Goal: Task Accomplishment & Management: Use online tool/utility

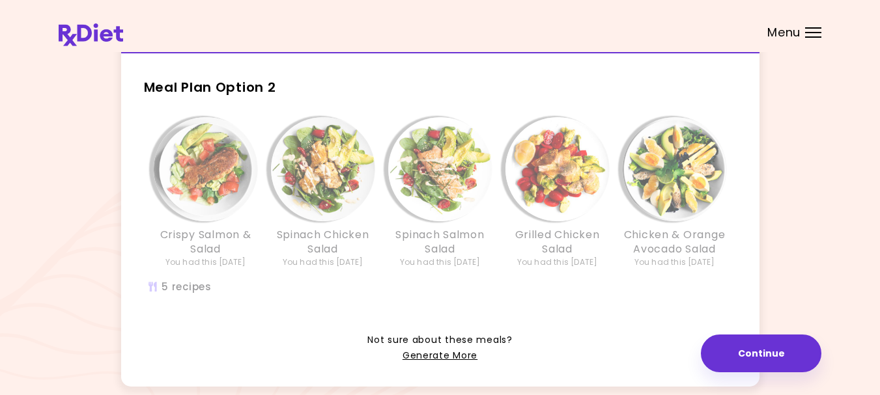
scroll to position [375, 0]
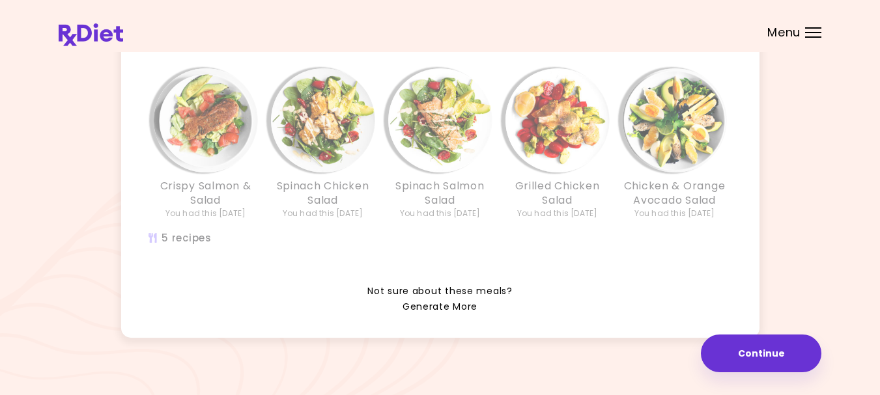
click at [440, 300] on link "Generate More" at bounding box center [440, 308] width 75 height 16
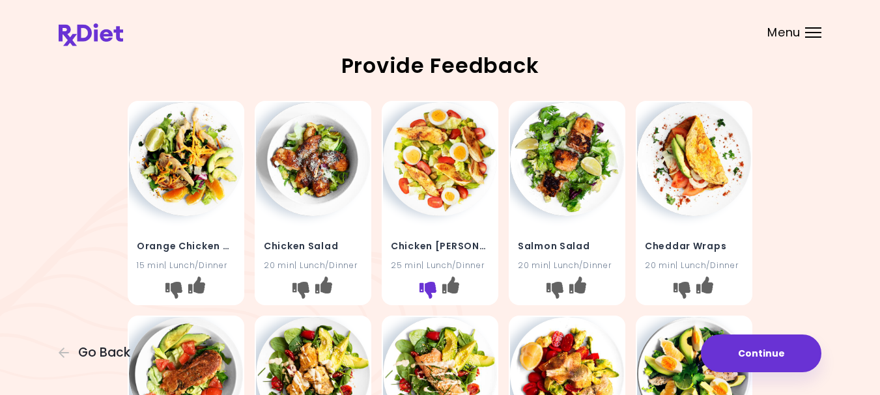
click at [430, 298] on icon "I don't like this recipe" at bounding box center [427, 290] width 17 height 17
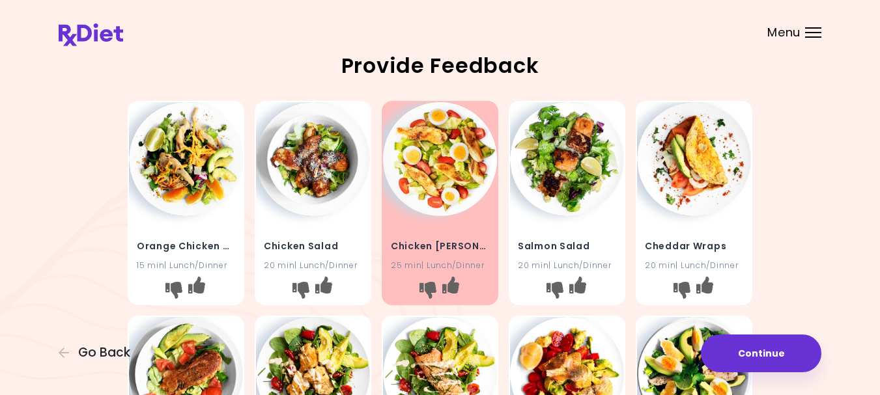
scroll to position [65, 0]
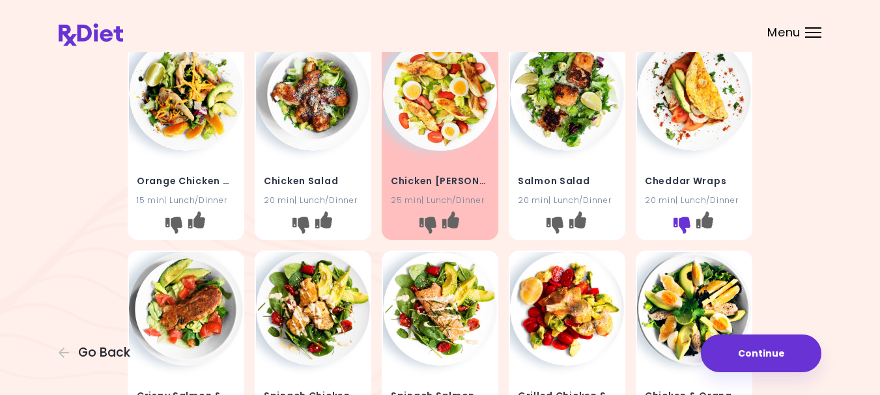
click at [684, 232] on icon "I don't like this recipe" at bounding box center [682, 225] width 17 height 17
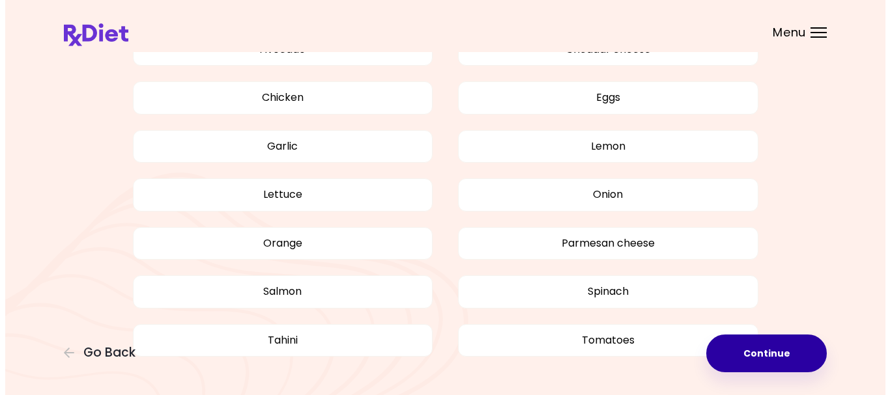
scroll to position [554, 0]
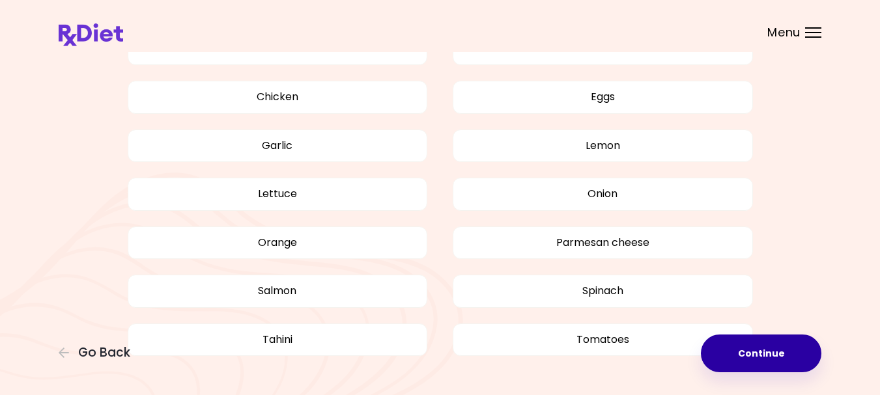
click at [757, 345] on button "Continue" at bounding box center [761, 354] width 121 height 38
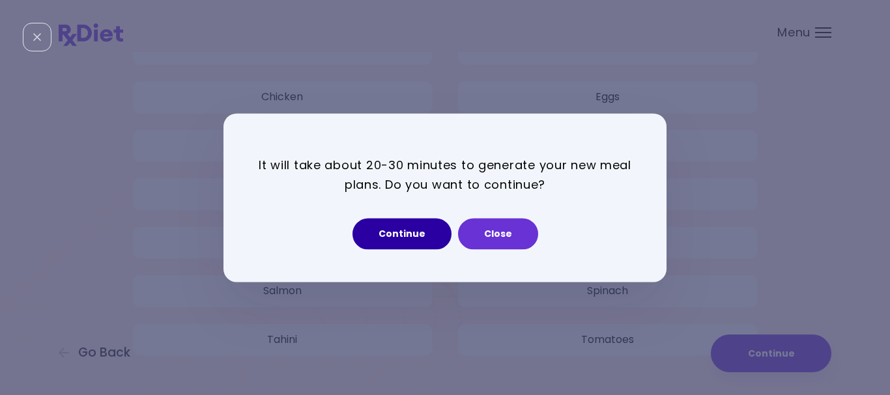
click at [397, 232] on button "Continue" at bounding box center [401, 233] width 99 height 31
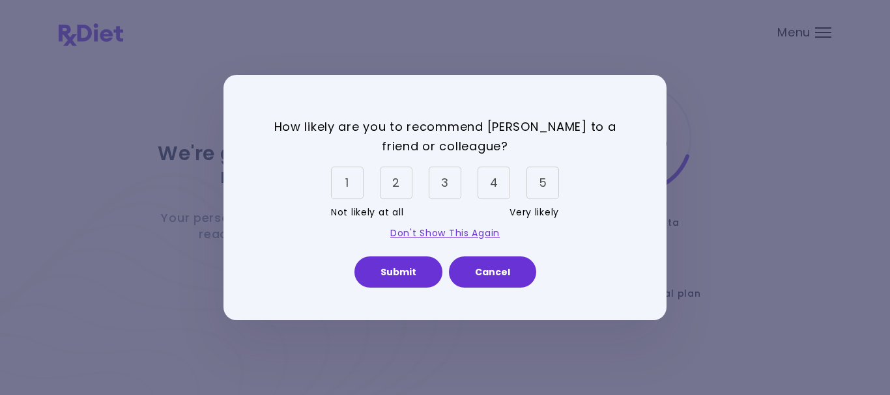
click at [546, 182] on div "5" at bounding box center [542, 183] width 33 height 33
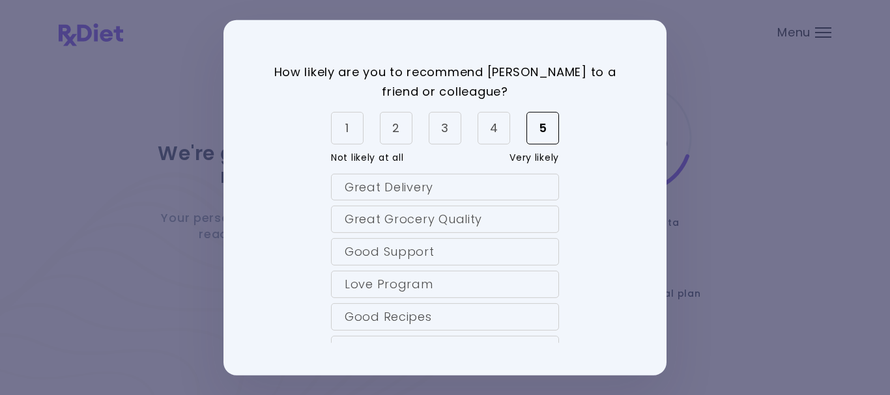
click at [527, 185] on div "Great Delivery" at bounding box center [445, 186] width 228 height 27
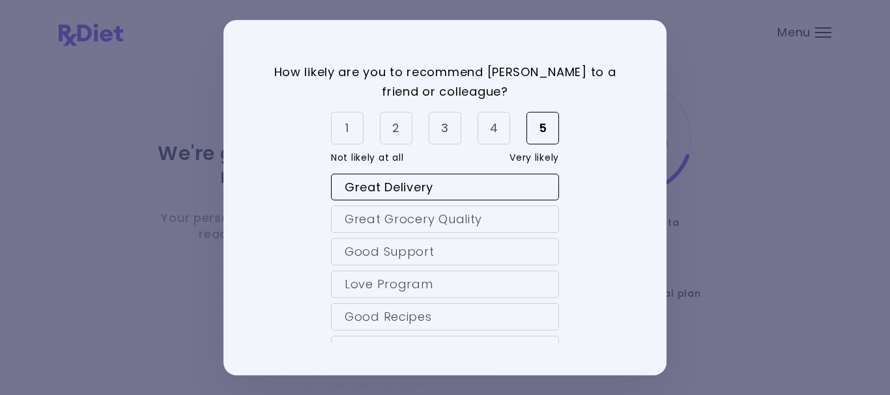
click at [527, 218] on div "Great Grocery Quality" at bounding box center [445, 219] width 228 height 27
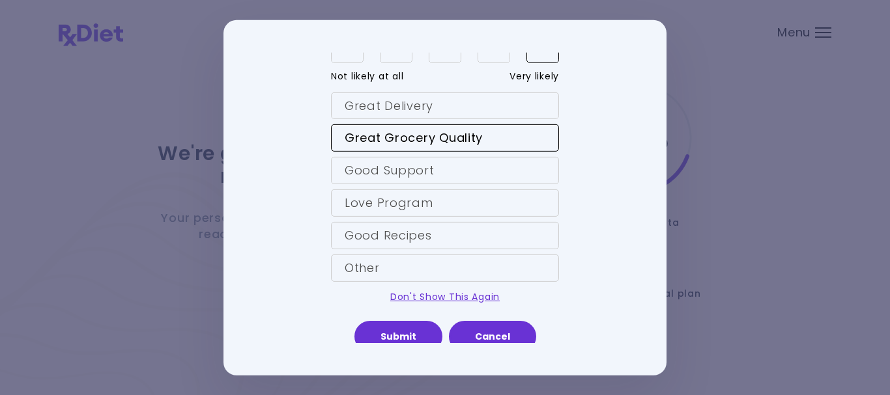
scroll to position [91, 0]
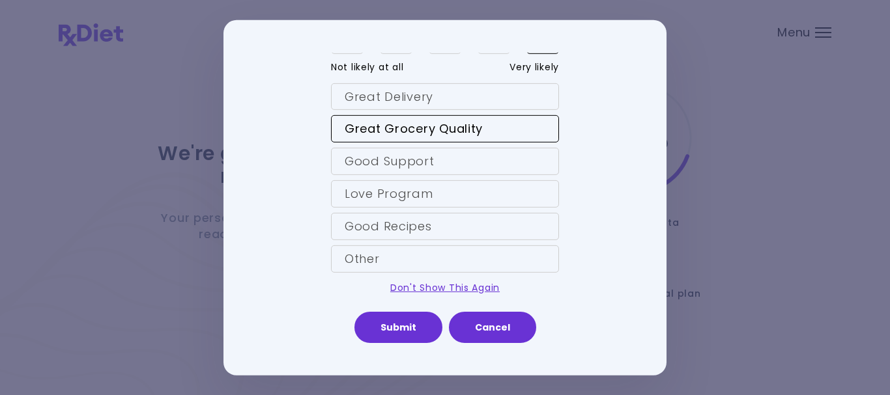
click at [491, 92] on div "Great Delivery" at bounding box center [445, 96] width 228 height 27
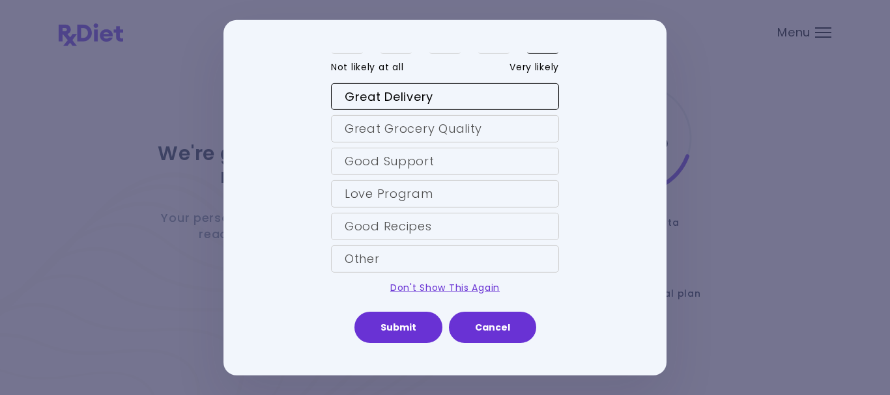
click at [475, 95] on div "Great Delivery" at bounding box center [445, 96] width 228 height 27
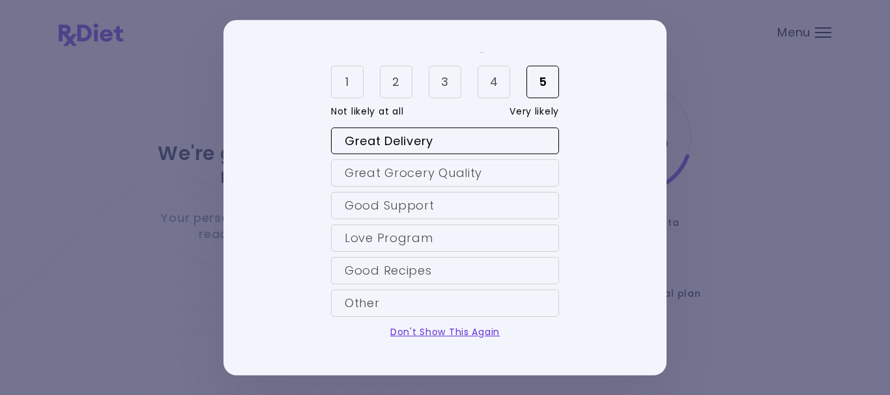
scroll to position [0, 0]
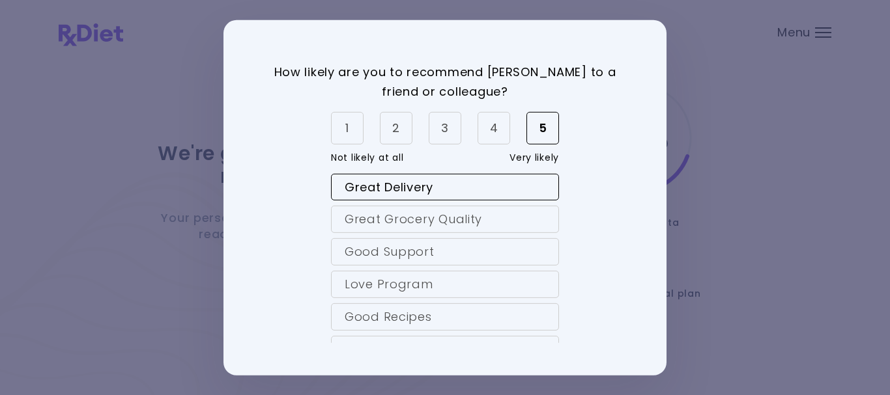
click at [541, 127] on div "5" at bounding box center [542, 128] width 33 height 33
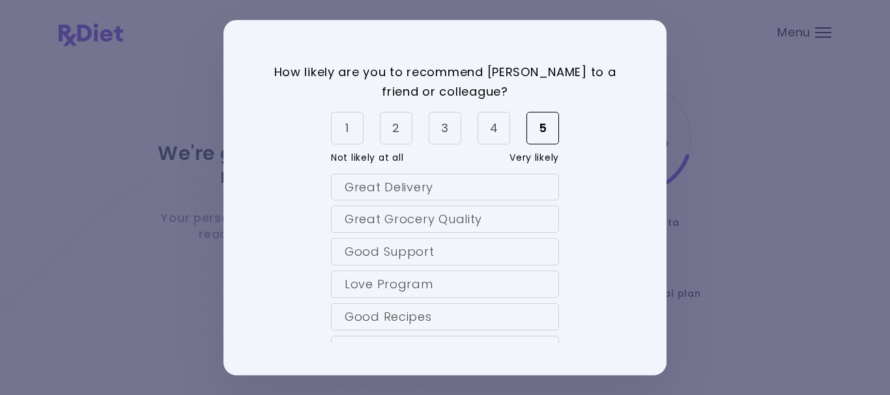
click at [463, 218] on div "Great Grocery Quality" at bounding box center [445, 219] width 228 height 27
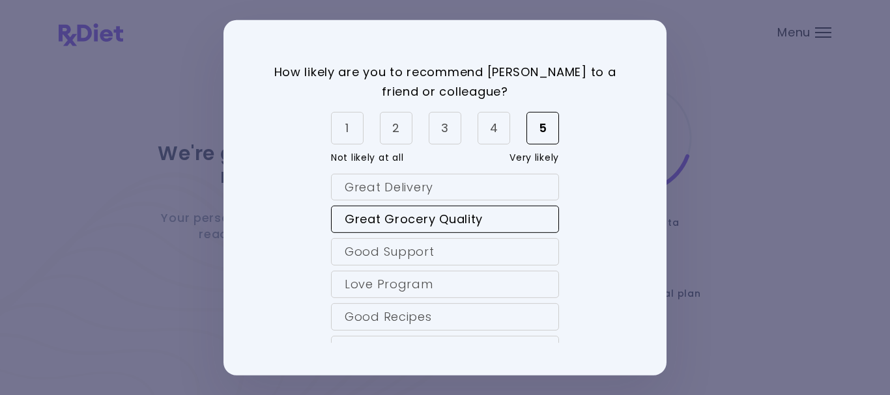
click at [497, 128] on div "4" at bounding box center [493, 128] width 33 height 33
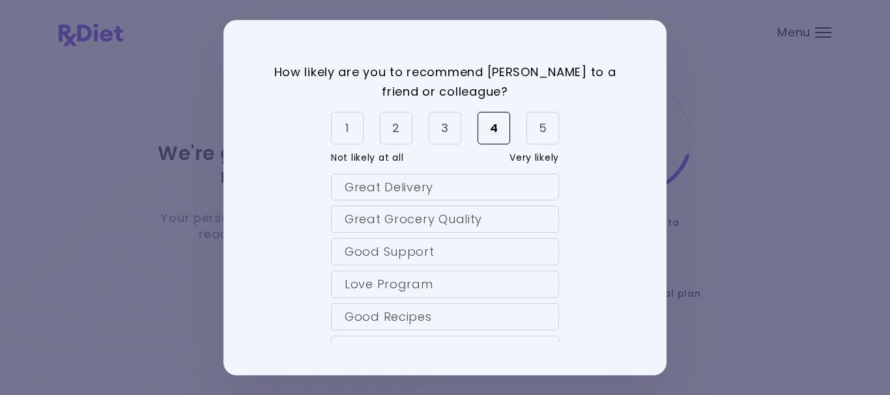
click at [453, 249] on div "Good Support" at bounding box center [445, 251] width 228 height 27
click at [544, 130] on div "5" at bounding box center [542, 128] width 33 height 33
click at [481, 283] on div "Love Program" at bounding box center [445, 284] width 228 height 27
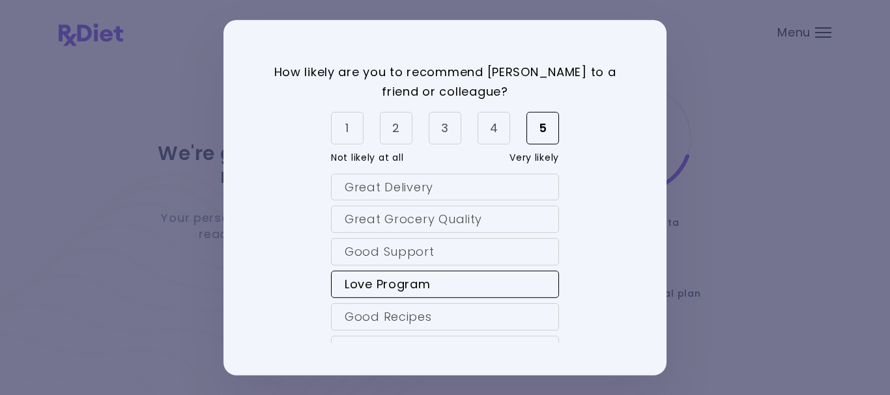
click at [491, 122] on div "4" at bounding box center [493, 128] width 33 height 33
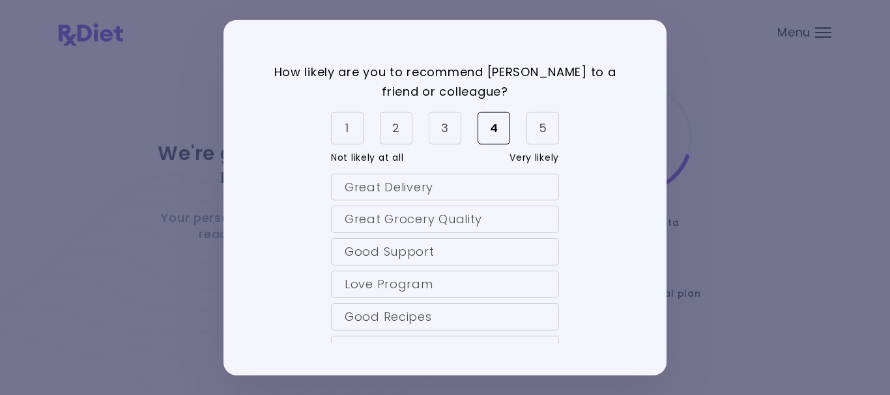
click at [470, 315] on div "Good Recipes" at bounding box center [445, 317] width 228 height 27
click at [393, 125] on div "2" at bounding box center [396, 128] width 33 height 33
click at [543, 130] on div "5" at bounding box center [542, 128] width 33 height 33
click at [470, 315] on div "Good Recipes" at bounding box center [445, 317] width 228 height 27
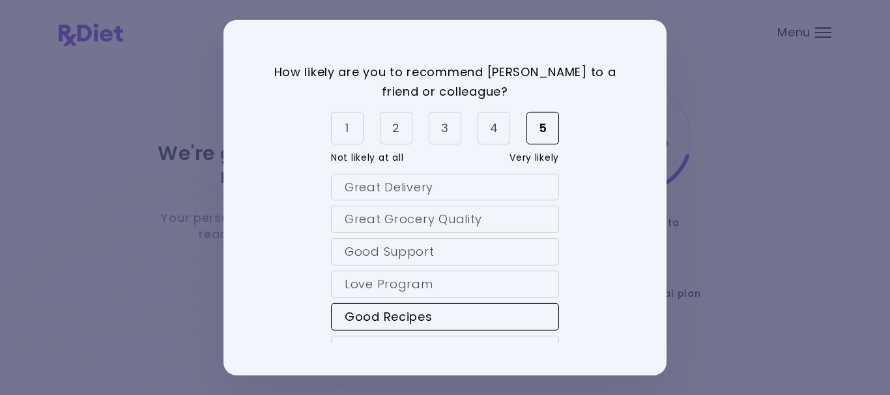
drag, startPoint x: 470, startPoint y: 313, endPoint x: 462, endPoint y: 317, distance: 9.3
click at [462, 317] on div "Good Recipes" at bounding box center [445, 317] width 228 height 27
click at [397, 126] on div "2" at bounding box center [396, 128] width 33 height 33
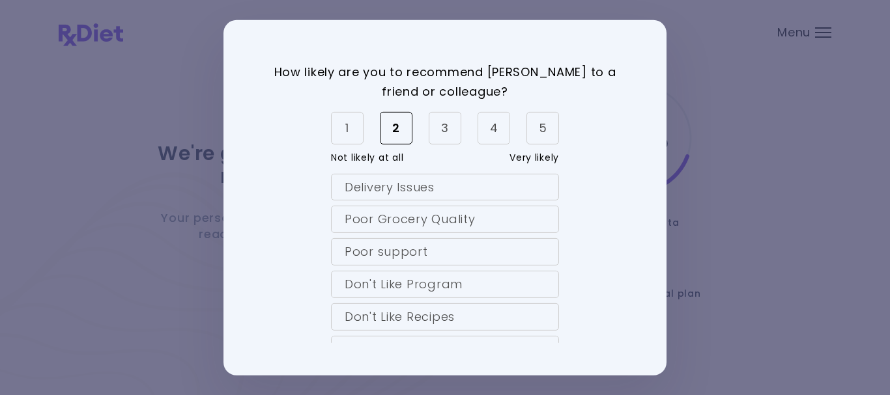
click at [545, 128] on div "5" at bounding box center [542, 128] width 33 height 33
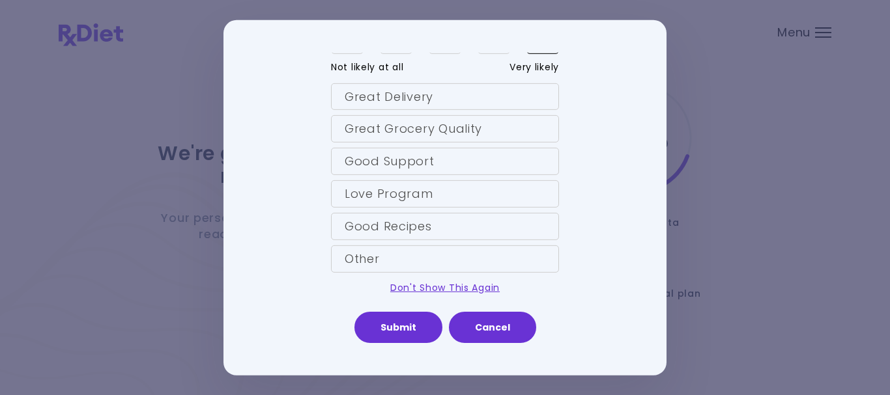
click at [470, 255] on div "Other" at bounding box center [445, 259] width 228 height 27
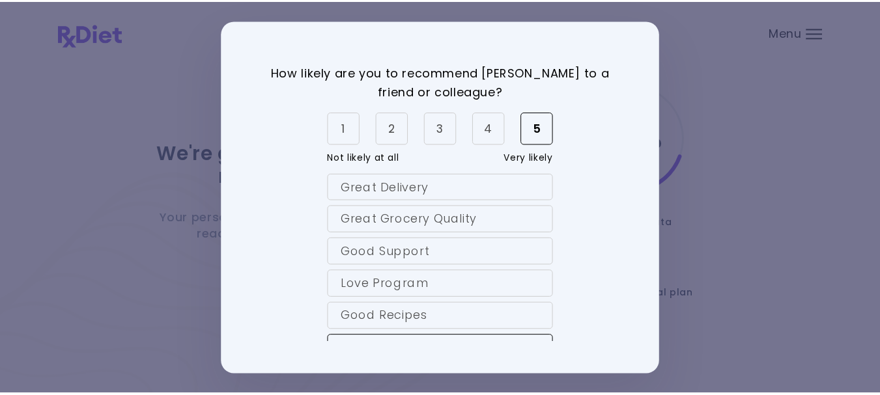
scroll to position [197, 0]
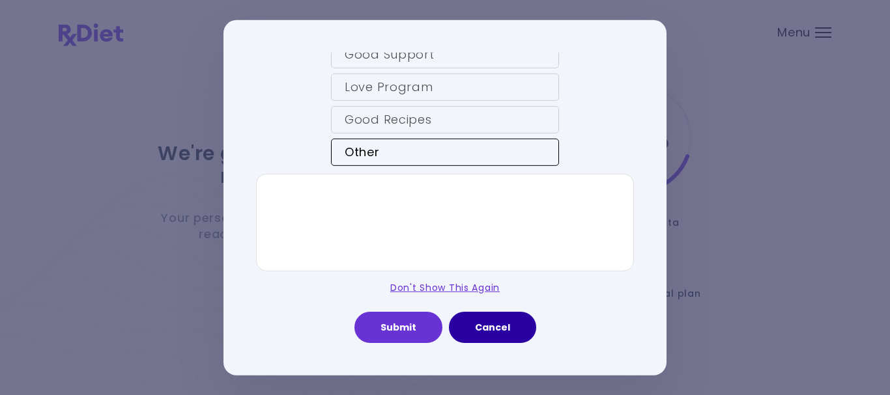
click at [482, 325] on button "Cancel" at bounding box center [492, 326] width 87 height 31
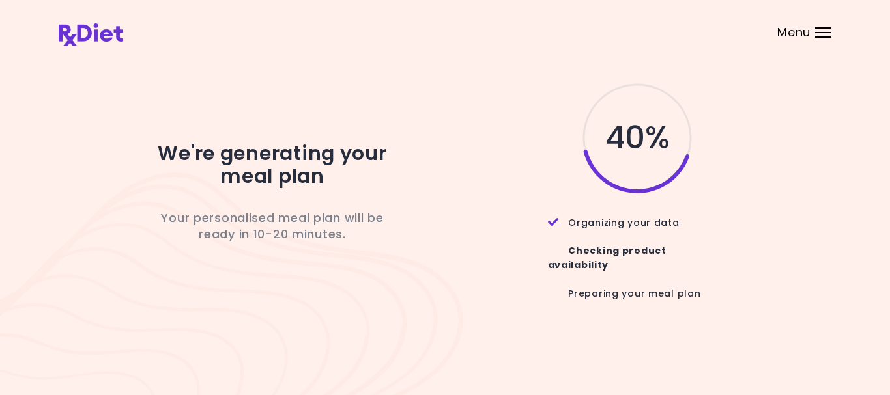
click at [817, 29] on div "Menu" at bounding box center [823, 32] width 16 height 10
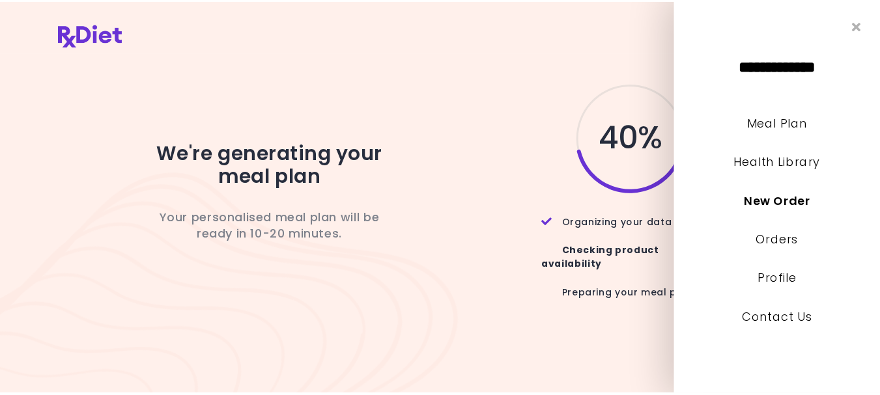
scroll to position [0, 0]
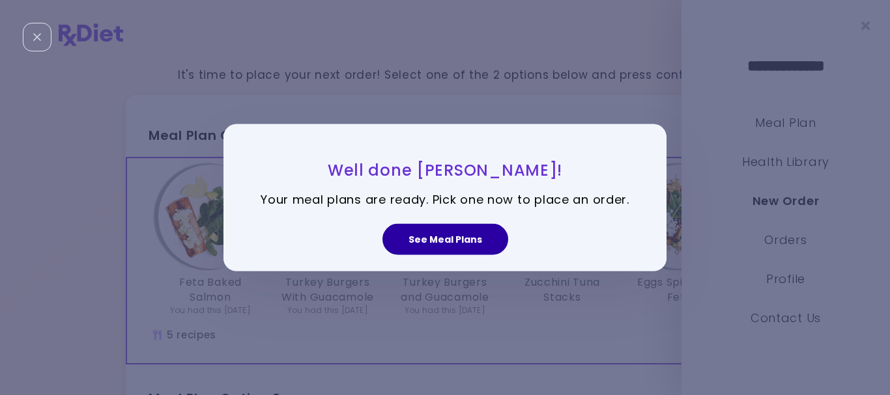
click at [427, 236] on button "See Meal Plans" at bounding box center [445, 239] width 126 height 31
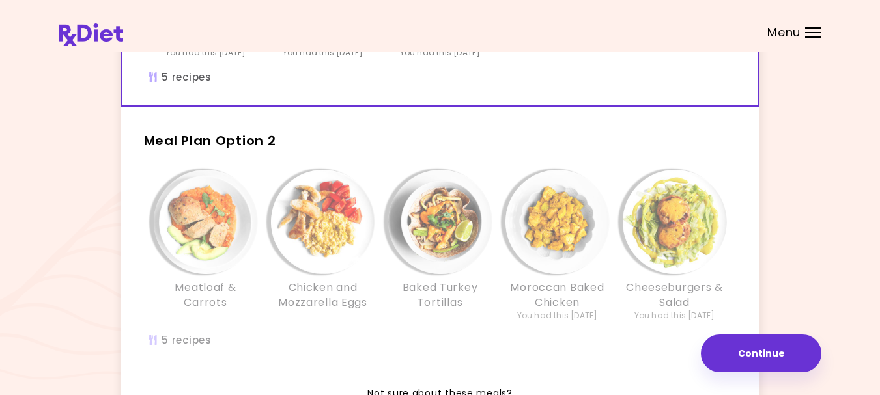
scroll to position [261, 0]
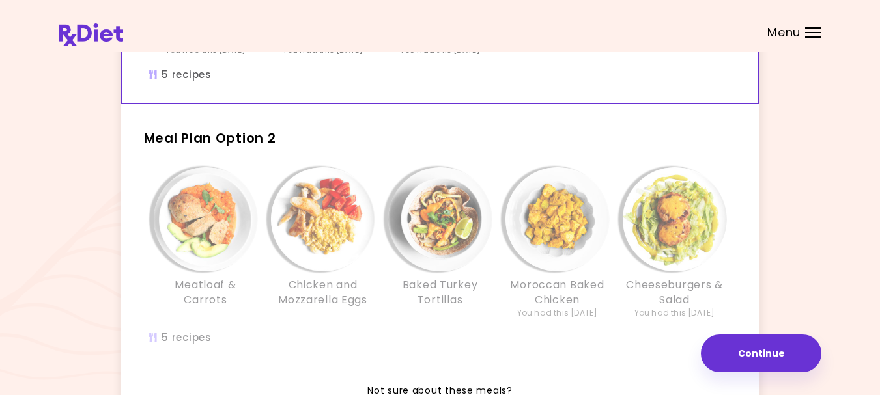
click at [423, 318] on div "Baked Turkey Tortillas" at bounding box center [440, 243] width 117 height 152
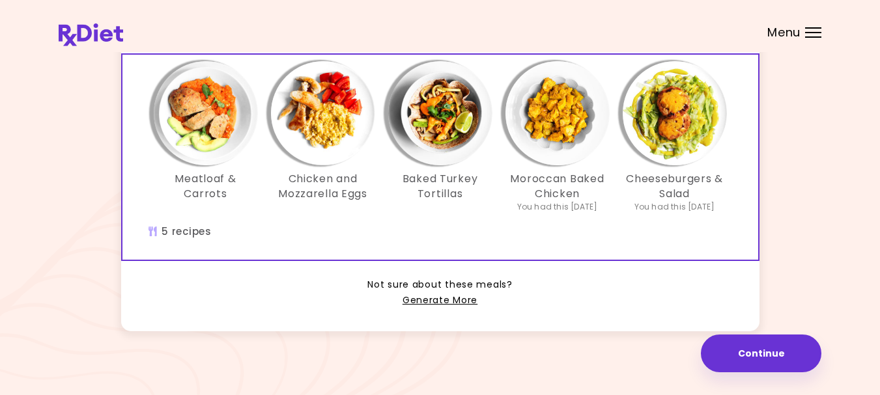
scroll to position [375, 0]
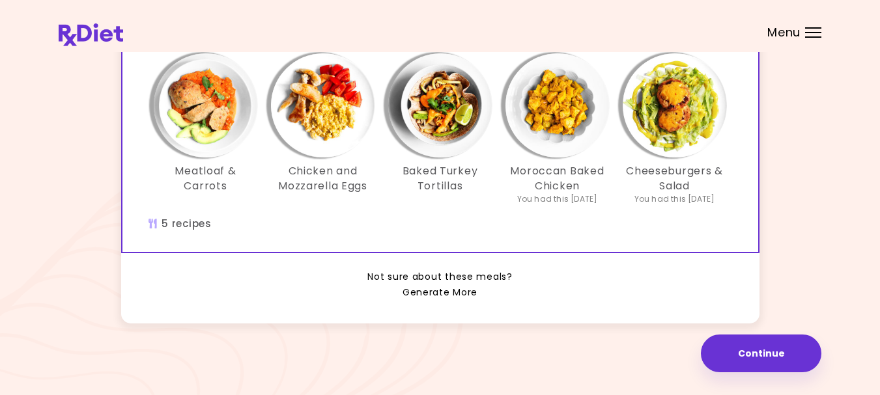
click at [455, 292] on link "Generate More" at bounding box center [440, 293] width 75 height 16
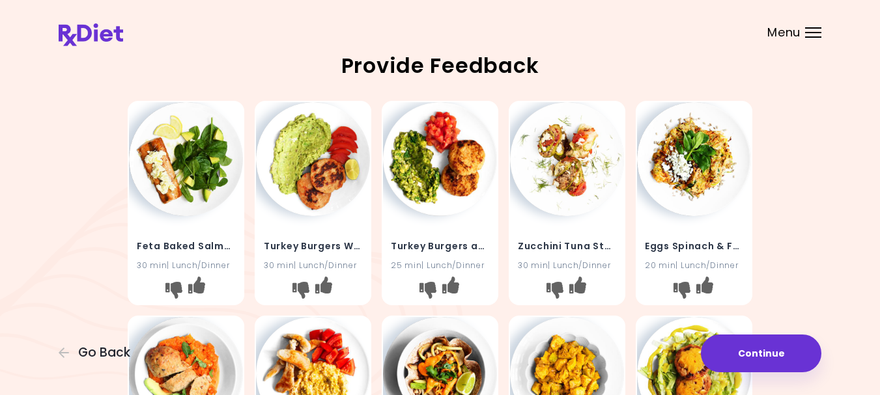
scroll to position [65, 0]
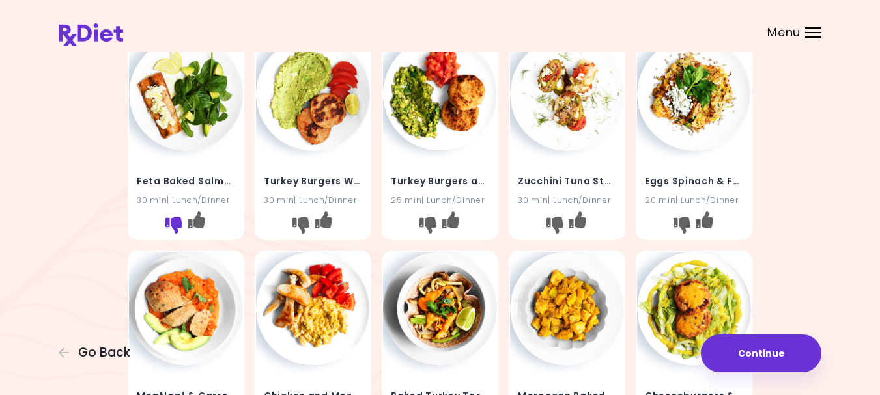
click at [175, 233] on icon "I don't like this recipe" at bounding box center [173, 225] width 17 height 17
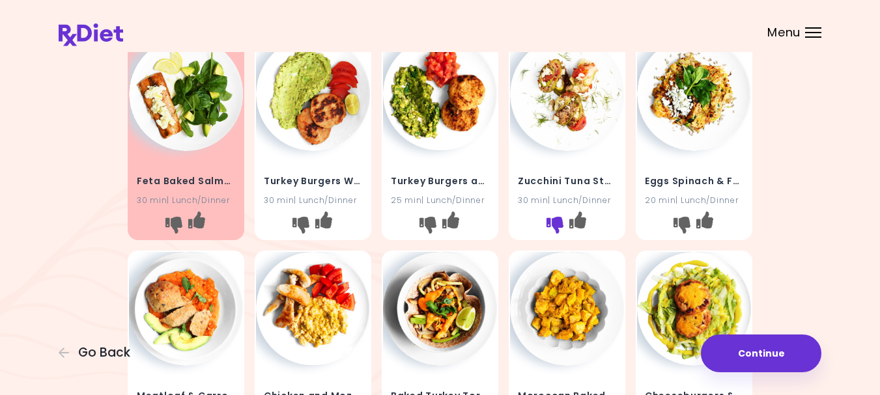
click at [553, 232] on icon "I don't like this recipe" at bounding box center [554, 225] width 17 height 17
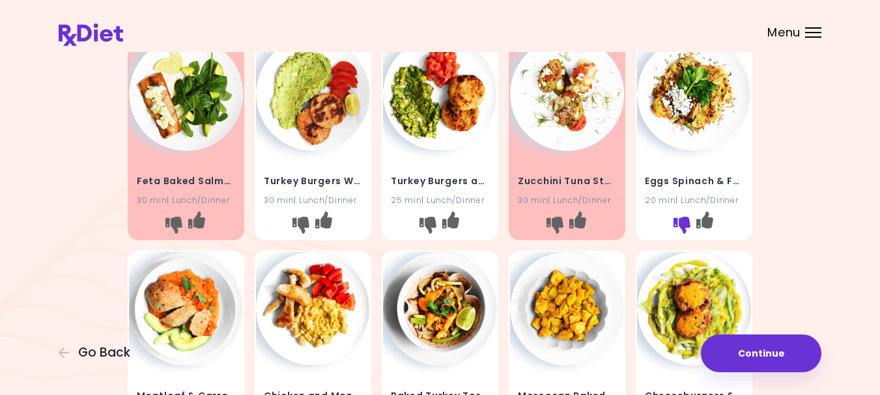
click at [682, 233] on icon "I don't like this recipe" at bounding box center [682, 225] width 17 height 17
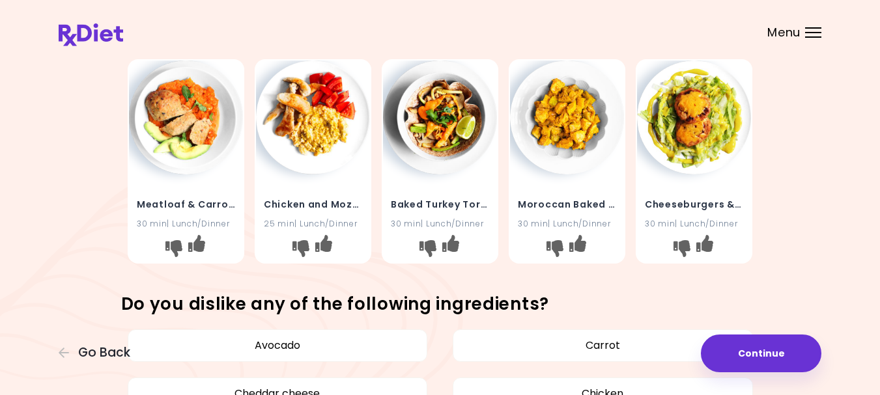
scroll to position [261, 0]
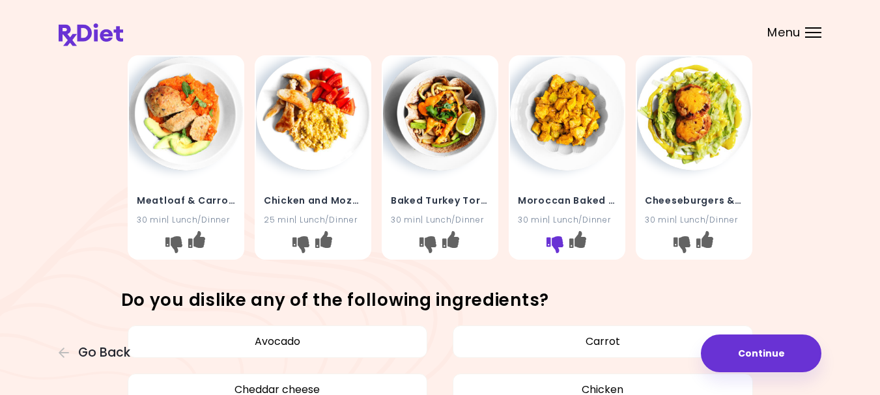
click at [552, 253] on icon "I don't like this recipe" at bounding box center [554, 244] width 17 height 17
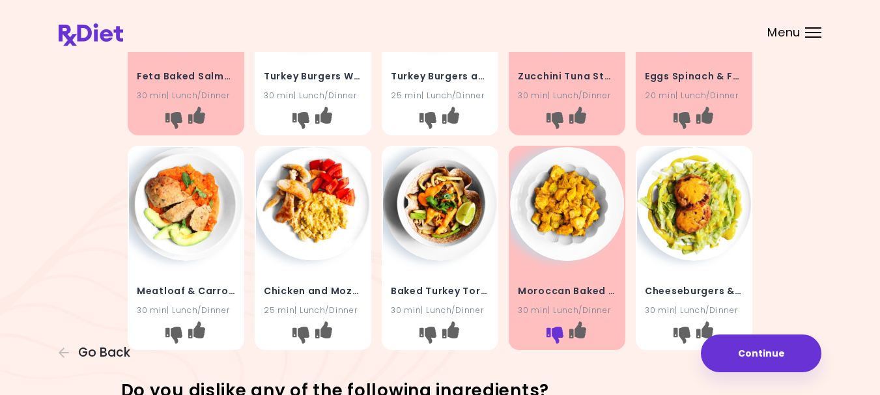
scroll to position [0, 0]
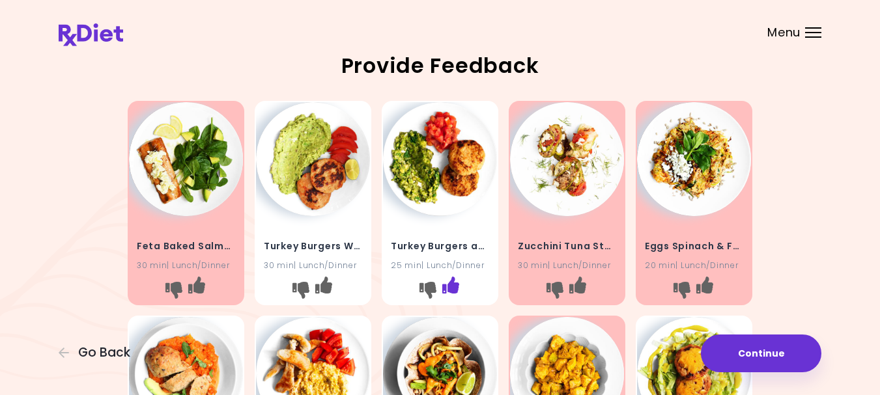
click at [453, 294] on icon "I like this recipe" at bounding box center [450, 285] width 17 height 17
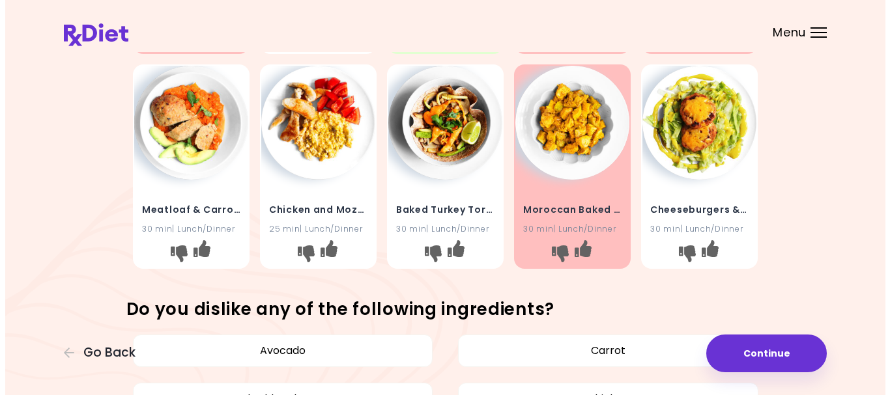
scroll to position [261, 0]
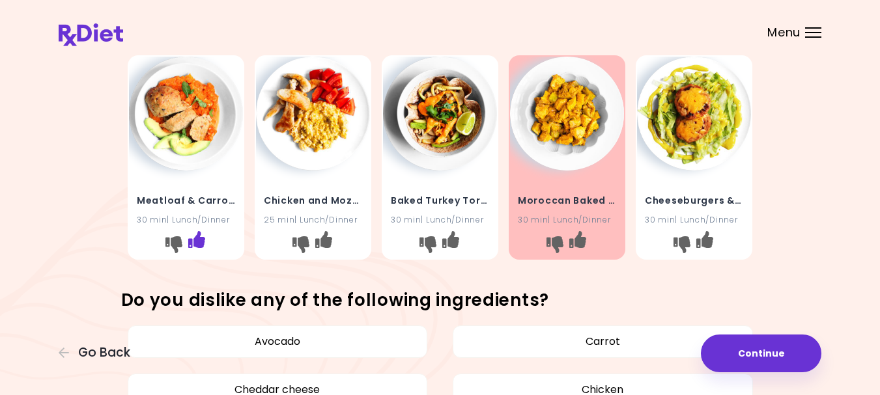
click at [197, 248] on icon "I like this recipe" at bounding box center [196, 239] width 17 height 17
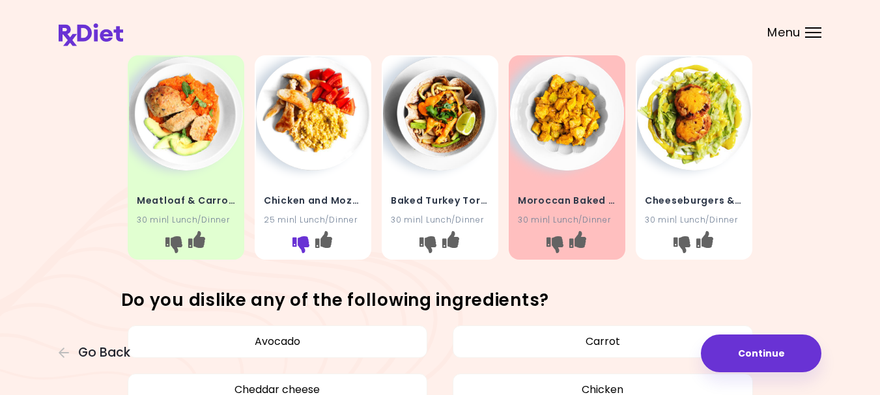
click at [303, 253] on icon "I don't like this recipe" at bounding box center [300, 244] width 17 height 17
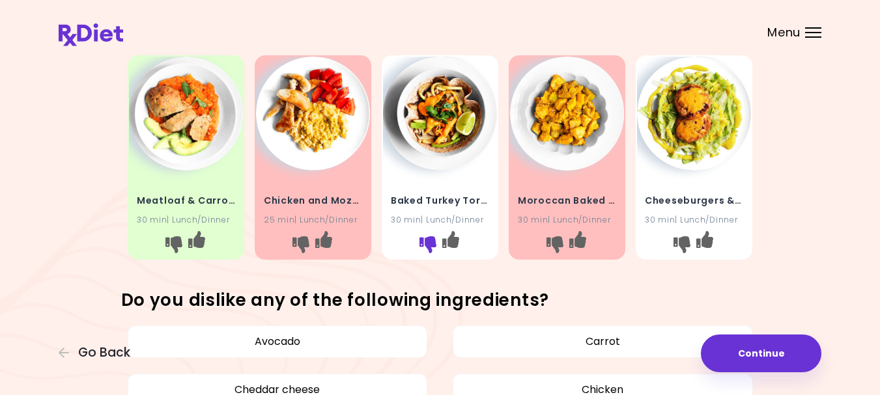
click at [431, 253] on icon "I don't like this recipe" at bounding box center [427, 244] width 17 height 17
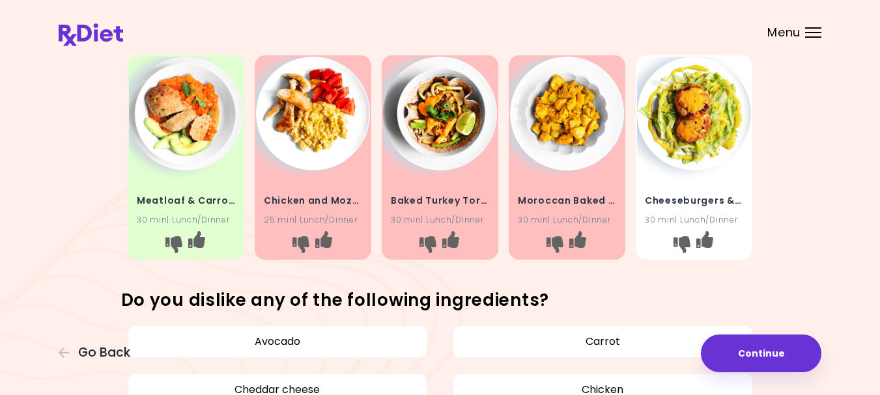
click at [701, 143] on img at bounding box center [694, 114] width 114 height 114
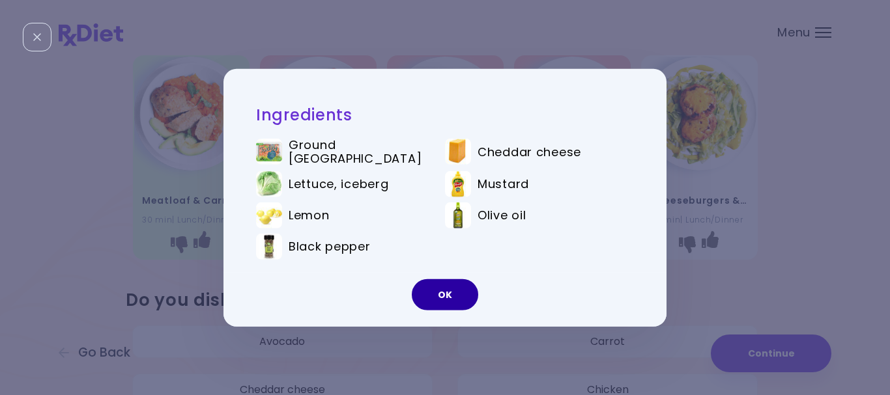
click at [443, 291] on button "OK" at bounding box center [445, 294] width 66 height 31
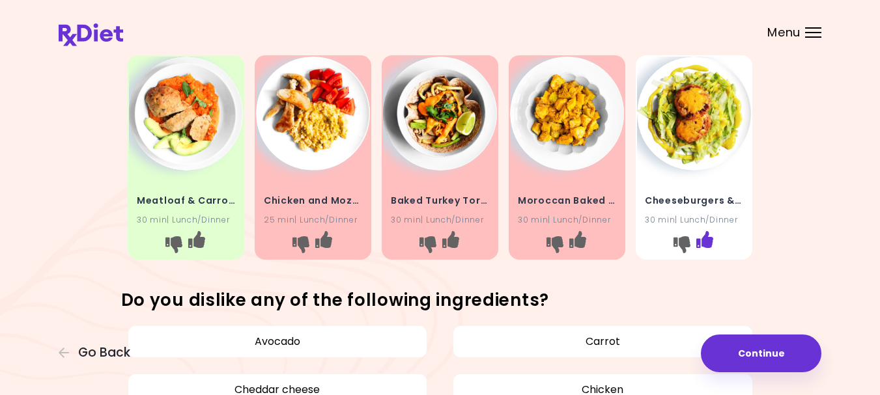
click at [704, 248] on icon "I like this recipe" at bounding box center [704, 239] width 17 height 17
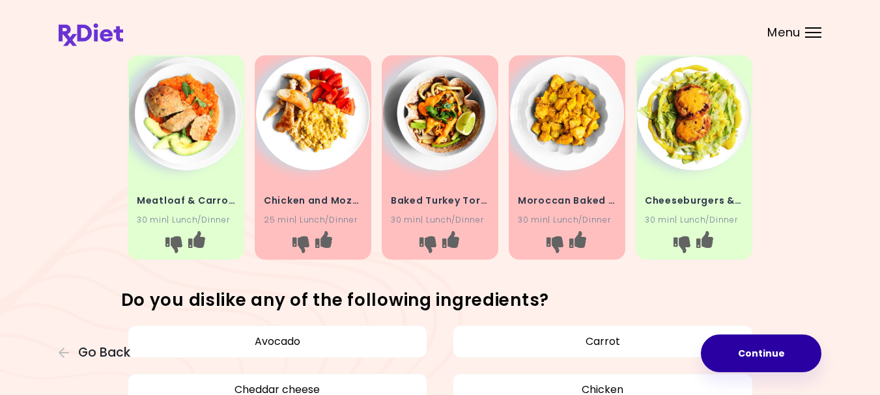
click at [744, 352] on button "Continue" at bounding box center [761, 354] width 121 height 38
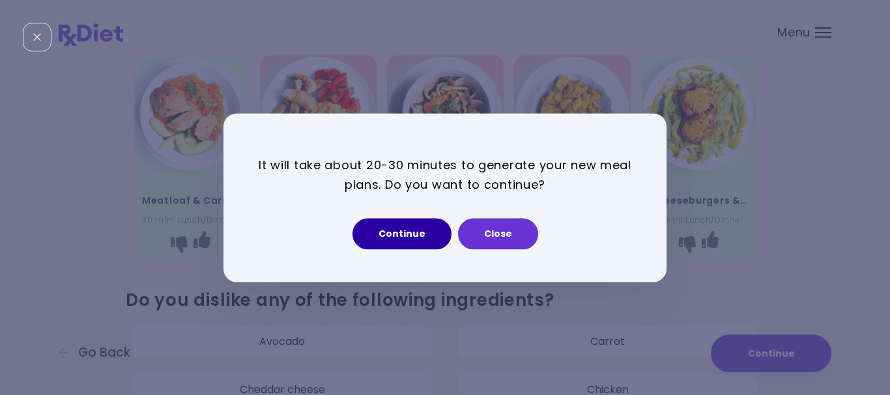
click at [389, 229] on button "Continue" at bounding box center [401, 233] width 99 height 31
